Goal: Obtain resource: Download file/media

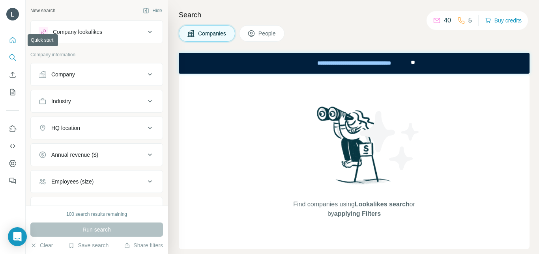
click at [12, 47] on button "Quick start" at bounding box center [12, 40] width 13 height 14
click at [13, 40] on icon "Quick start" at bounding box center [13, 40] width 8 height 8
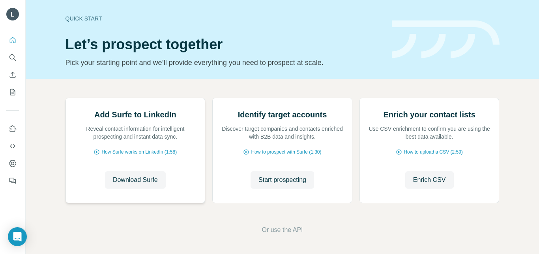
scroll to position [77, 0]
click at [142, 179] on span "Download Surfe" at bounding box center [135, 179] width 45 height 9
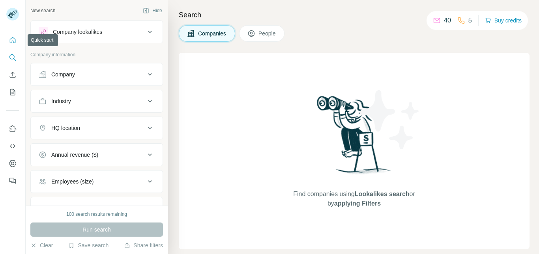
click at [11, 40] on icon "Quick start" at bounding box center [13, 40] width 8 height 8
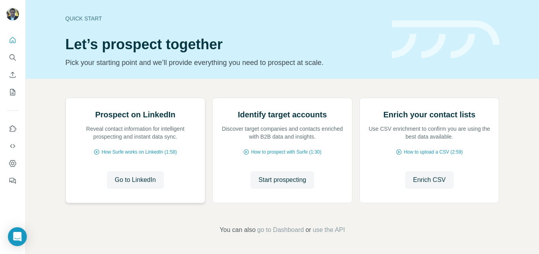
scroll to position [77, 0]
click at [136, 177] on span "Go to LinkedIn" at bounding box center [135, 179] width 41 height 9
